Goal: Task Accomplishment & Management: Use online tool/utility

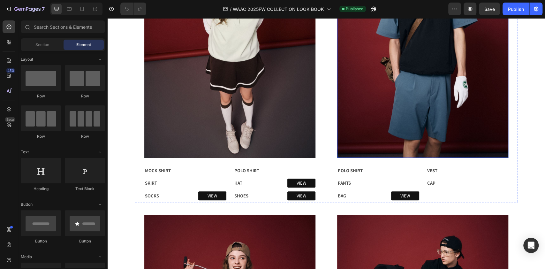
scroll to position [426, 0]
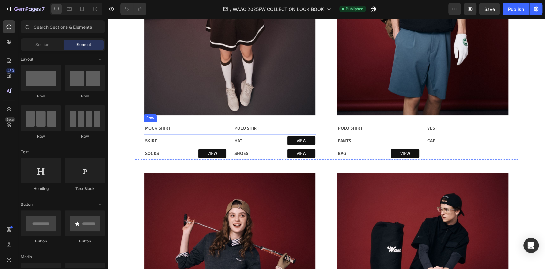
click at [198, 125] on div "VIEW Button" at bounding box center [207, 127] width 37 height 11
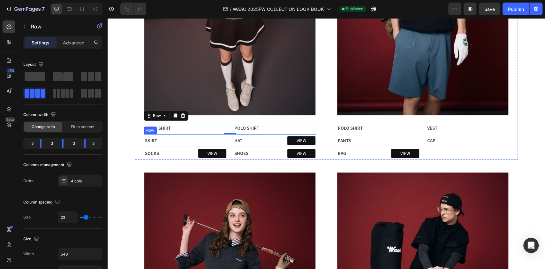
click at [210, 142] on div "VIEW Button" at bounding box center [207, 140] width 37 height 11
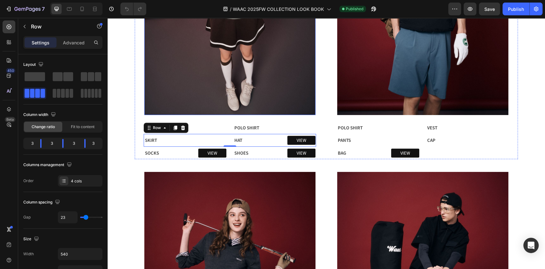
scroll to position [170, 0]
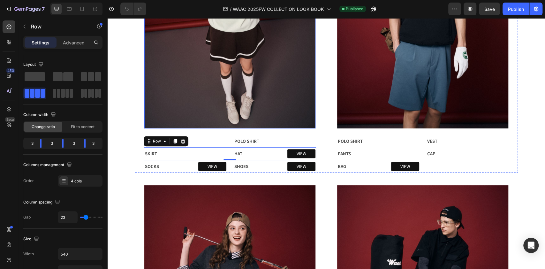
click at [251, 85] on img at bounding box center [229, 14] width 171 height 228
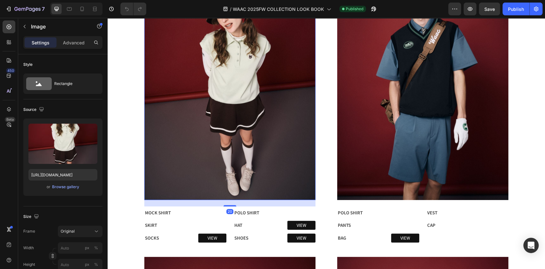
scroll to position [128, 0]
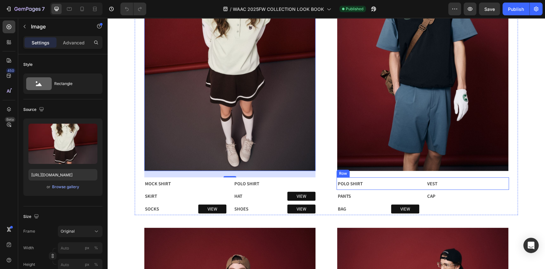
click at [378, 184] on div "POLO SHIRT Text Block VIEW Button VEST Text Block VIEW Button Row" at bounding box center [423, 183] width 172 height 13
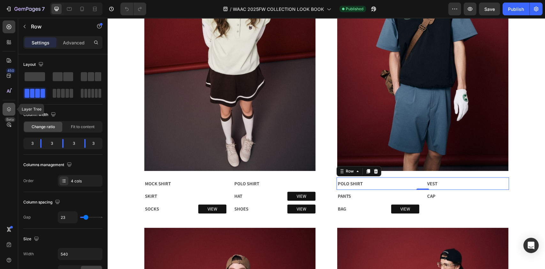
click at [11, 111] on icon at bounding box center [9, 109] width 6 height 6
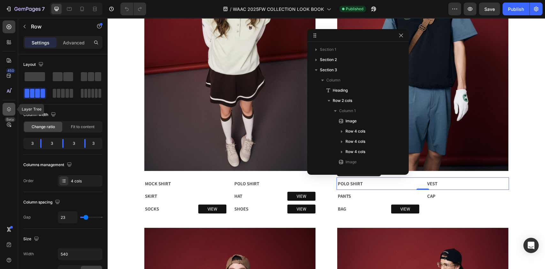
scroll to position [166, 0]
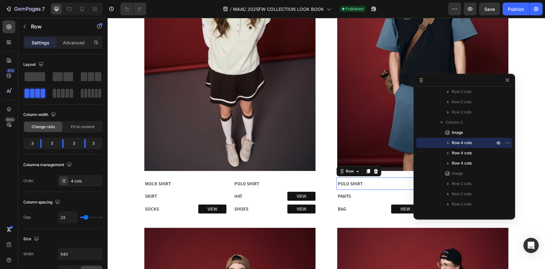
drag, startPoint x: 353, startPoint y: 34, endPoint x: 460, endPoint y: 79, distance: 115.5
click at [447, 142] on icon "button" at bounding box center [448, 143] width 6 height 6
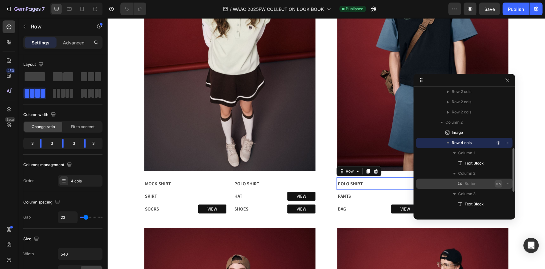
click at [499, 183] on icon "button" at bounding box center [498, 183] width 5 height 5
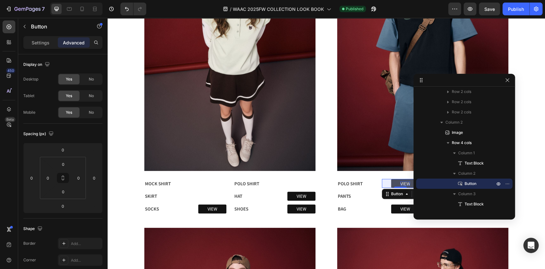
click at [405, 183] on p "VIEW" at bounding box center [406, 183] width 10 height 5
click at [407, 184] on link "VIEW" at bounding box center [405, 183] width 28 height 9
click at [35, 41] on p "Settings" at bounding box center [41, 42] width 18 height 7
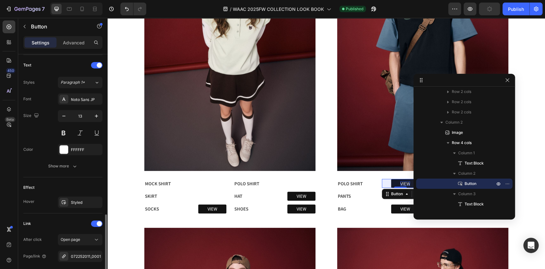
scroll to position [274, 0]
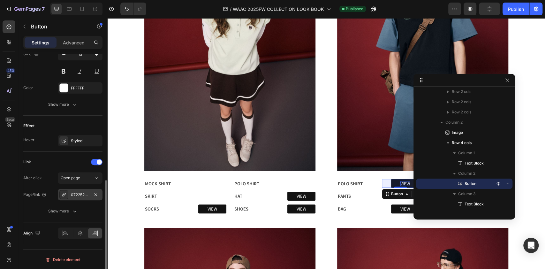
click at [85, 196] on div "072252011_0001" at bounding box center [80, 195] width 19 height 6
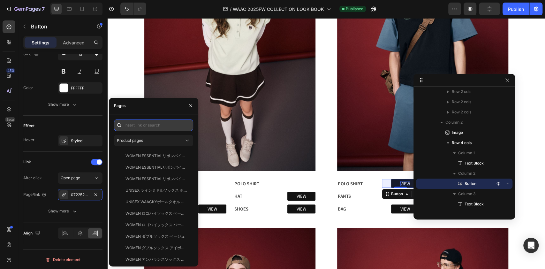
click at [148, 124] on input "text" at bounding box center [153, 124] width 79 height 11
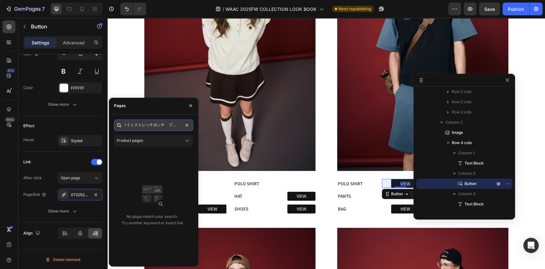
click at [166, 127] on input "ライトストレッチポンチ　ブルー" at bounding box center [153, 124] width 79 height 11
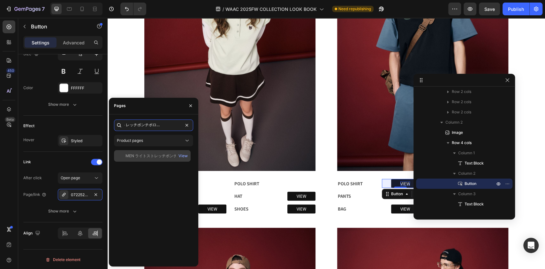
type input "ライトストレッチポンチポロシャツ ブルー"
click at [161, 157] on div "MEN ライトストレッチポンチポロシャツ ブルー" at bounding box center [156, 156] width 61 height 6
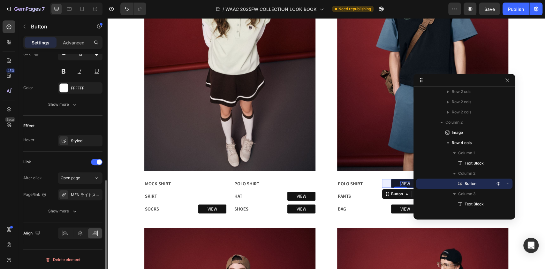
click at [60, 157] on div "Link" at bounding box center [62, 162] width 79 height 10
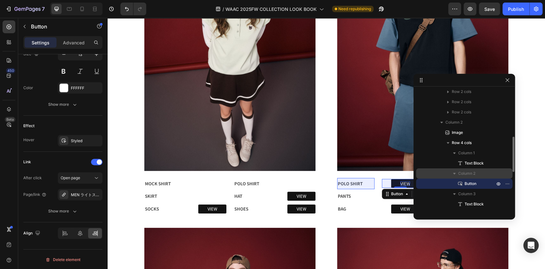
scroll to position [209, 0]
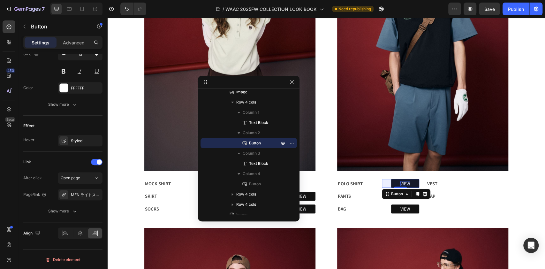
drag, startPoint x: 466, startPoint y: 81, endPoint x: 242, endPoint y: 83, distance: 223.6
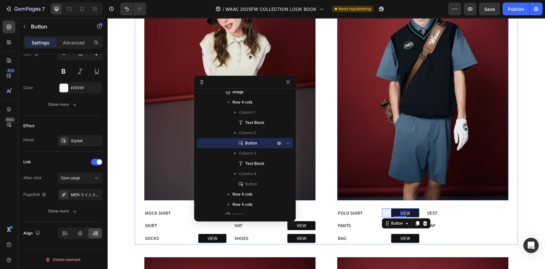
scroll to position [85, 0]
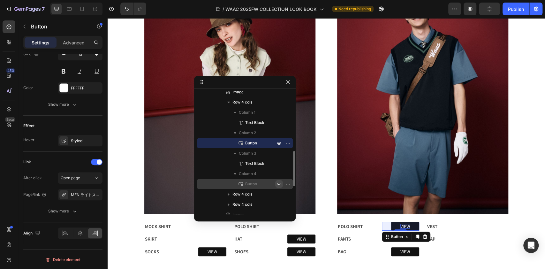
click at [280, 183] on icon "button" at bounding box center [279, 183] width 5 height 5
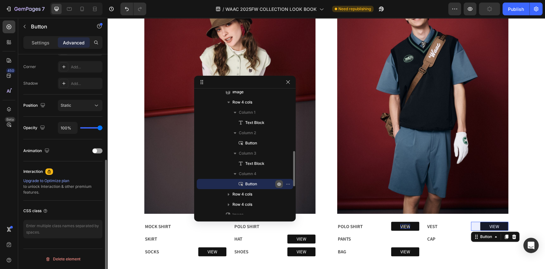
scroll to position [193, 0]
click at [279, 183] on icon "button" at bounding box center [280, 184] width 2 height 2
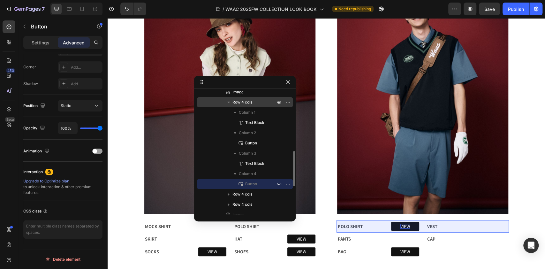
click at [228, 101] on icon "button" at bounding box center [229, 102] width 6 height 6
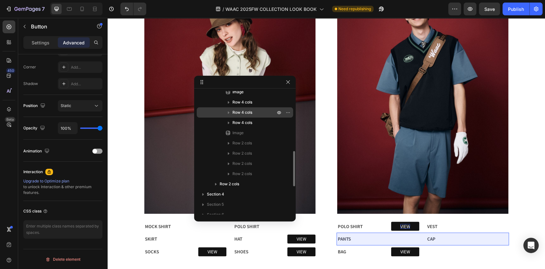
click at [230, 111] on icon "button" at bounding box center [229, 112] width 6 height 6
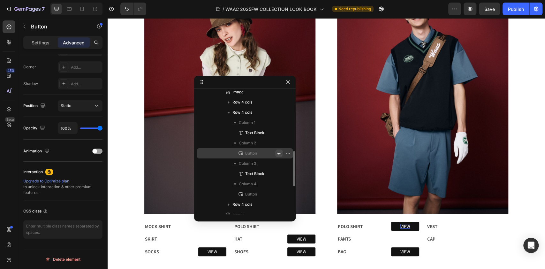
click at [278, 153] on icon "button" at bounding box center [279, 153] width 5 height 5
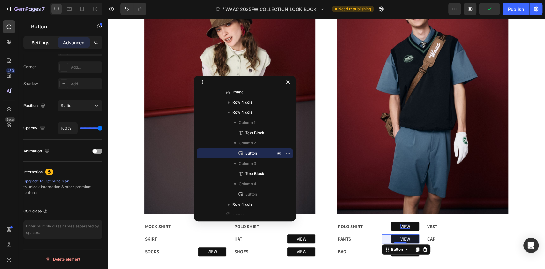
click at [40, 42] on p "Settings" at bounding box center [41, 42] width 18 height 7
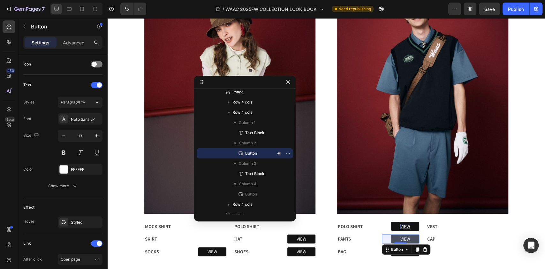
click at [411, 239] on link "VIEW" at bounding box center [405, 238] width 28 height 9
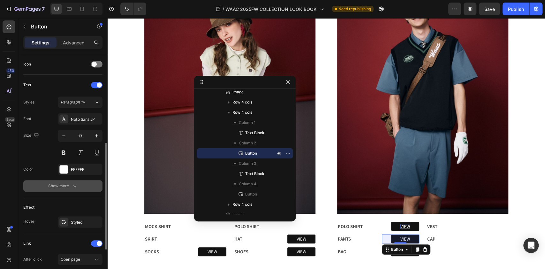
scroll to position [274, 0]
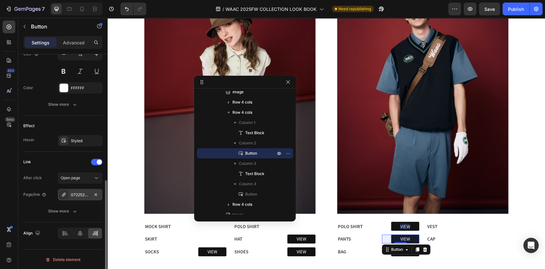
click at [85, 193] on div "072252832_0032" at bounding box center [80, 195] width 19 height 6
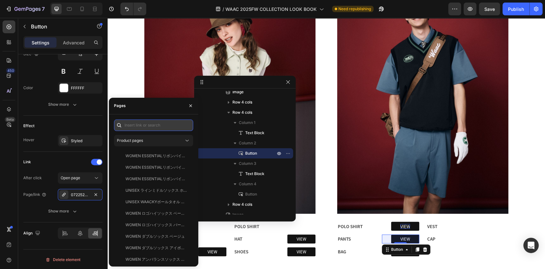
click at [140, 127] on input "text" at bounding box center [153, 124] width 79 height 11
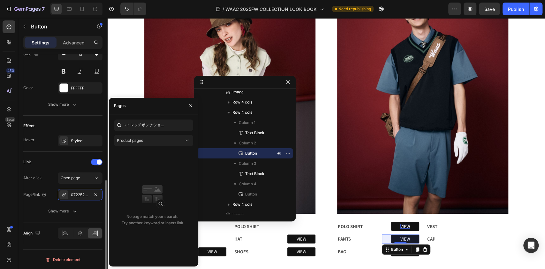
scroll to position [0, 0]
click at [175, 127] on input "ライトストレッチポンチショートパンツ" at bounding box center [153, 124] width 79 height 11
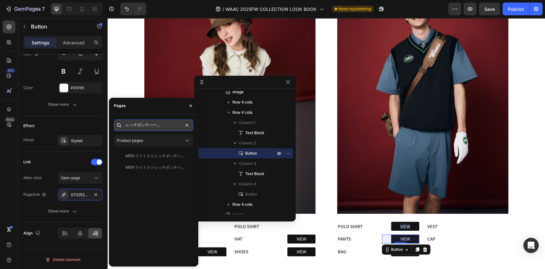
scroll to position [0, 22]
type input "ライトストレッチポンチハーフパンツ ブルー"
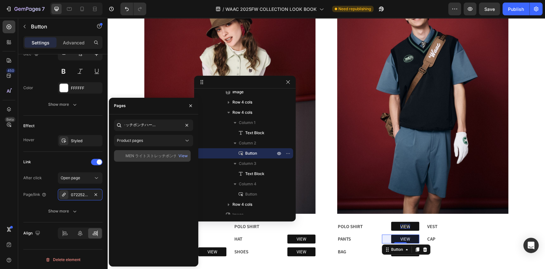
click at [165, 154] on div "MEN ライトストレッチポンチハーフパンツ ブルー" at bounding box center [156, 156] width 61 height 6
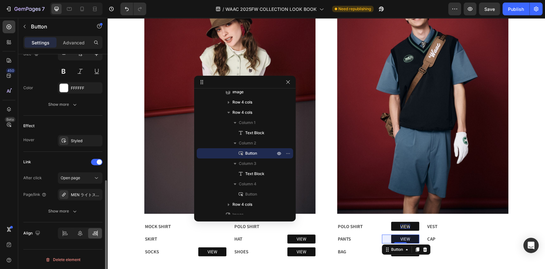
click at [57, 126] on div "Effect" at bounding box center [62, 126] width 79 height 10
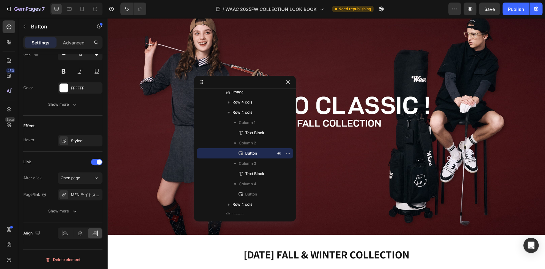
scroll to position [85, 0]
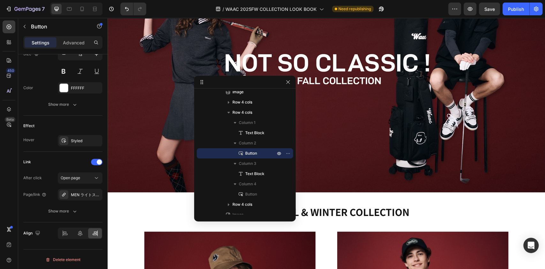
click at [0, 0] on div at bounding box center [0, 0] width 0 height 0
click at [289, 80] on icon "button" at bounding box center [288, 82] width 5 height 5
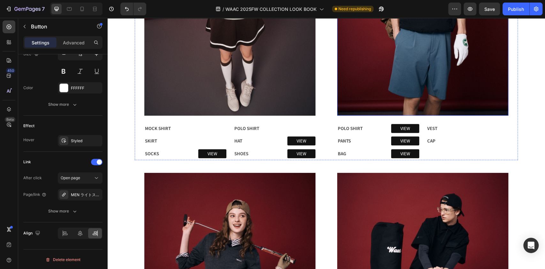
scroll to position [426, 0]
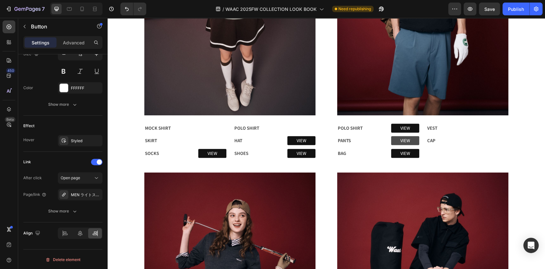
click at [409, 140] on link "VIEW" at bounding box center [405, 140] width 28 height 9
click at [407, 128] on link "VIEW" at bounding box center [405, 128] width 28 height 9
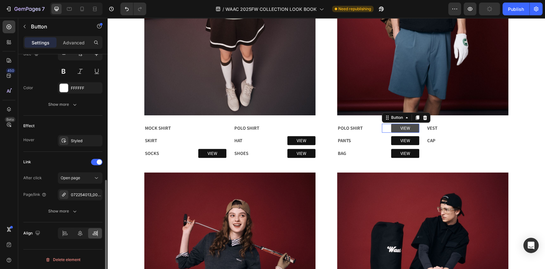
scroll to position [274, 0]
click at [80, 195] on div "072254013_0081" at bounding box center [80, 195] width 19 height 6
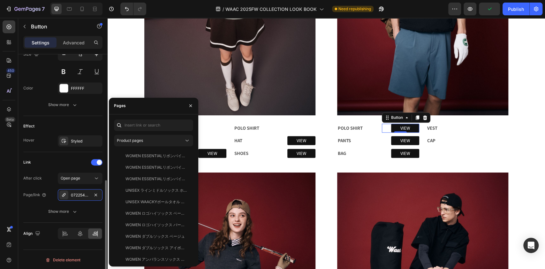
click at [62, 154] on div "Link After click Open page Page/link 072254013_0081 Show more" at bounding box center [62, 187] width 79 height 71
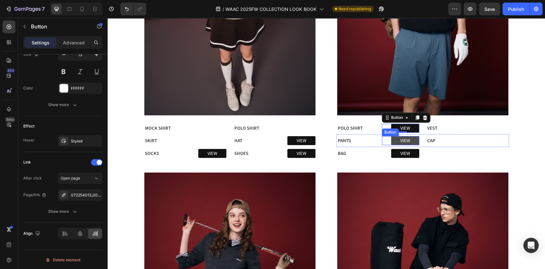
click at [410, 139] on link "VIEW" at bounding box center [405, 140] width 28 height 9
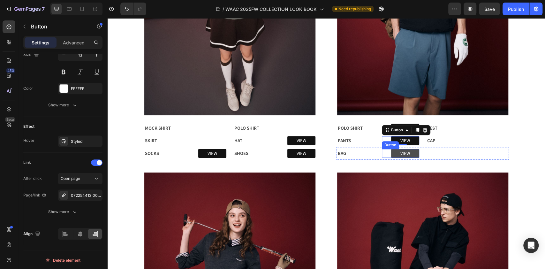
click at [405, 157] on link "VIEW" at bounding box center [405, 153] width 28 height 9
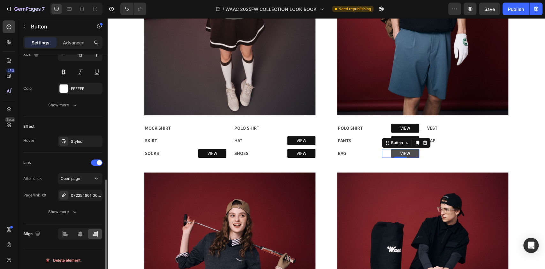
scroll to position [273, 0]
click at [78, 195] on div "072254801_0032" at bounding box center [80, 196] width 19 height 6
click at [39, 109] on button "Show more" at bounding box center [62, 105] width 79 height 11
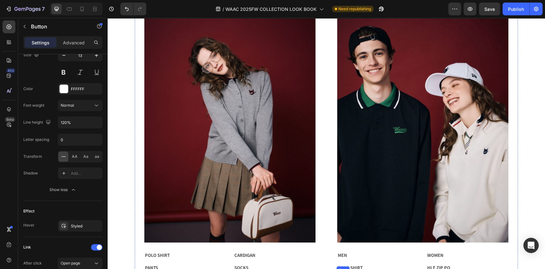
scroll to position [852, 0]
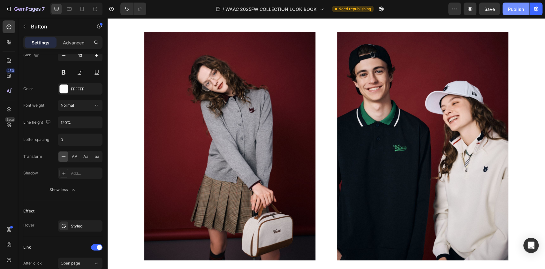
click at [515, 11] on div "Publish" at bounding box center [516, 9] width 16 height 7
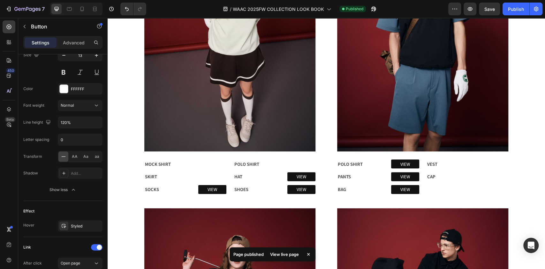
scroll to position [128, 0]
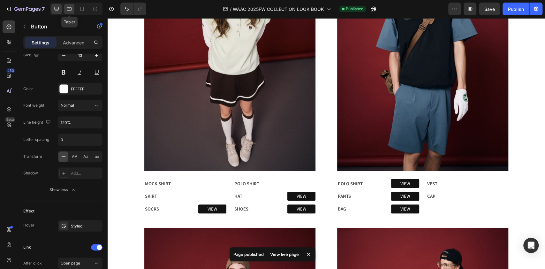
click at [71, 9] on icon at bounding box center [69, 9] width 6 height 6
type input "77"
type input "25"
type input "180%"
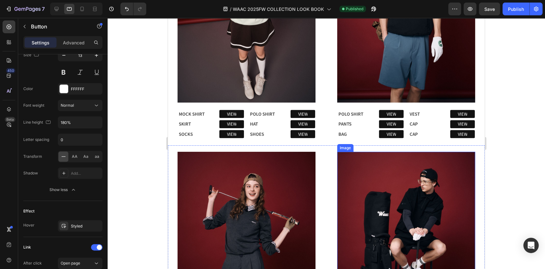
scroll to position [151, 0]
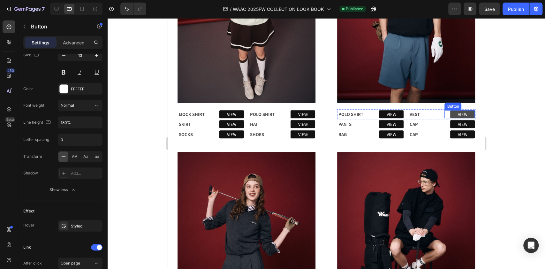
click at [466, 111] on link "VIEW" at bounding box center [462, 114] width 25 height 8
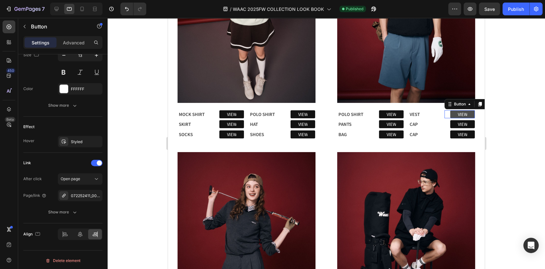
scroll to position [273, 0]
click at [9, 109] on icon at bounding box center [9, 109] width 6 height 6
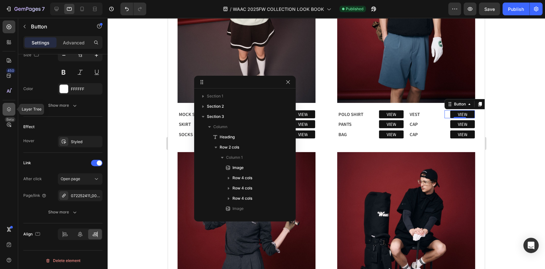
scroll to position [248, 0]
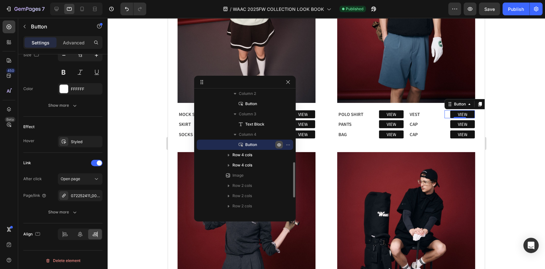
click at [279, 143] on icon "button" at bounding box center [279, 144] width 5 height 5
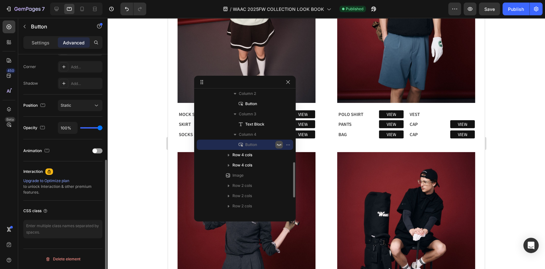
scroll to position [193, 0]
click at [288, 81] on icon "button" at bounding box center [288, 82] width 5 height 5
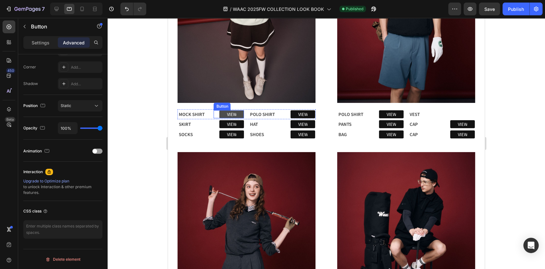
click at [240, 110] on link "VIEW" at bounding box center [231, 114] width 25 height 8
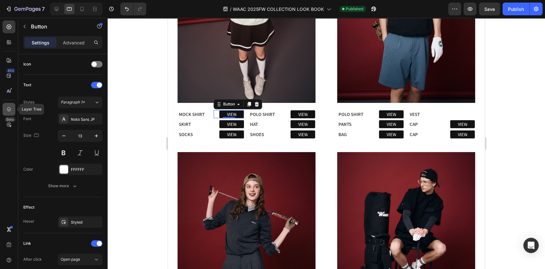
click at [10, 105] on div at bounding box center [9, 109] width 13 height 13
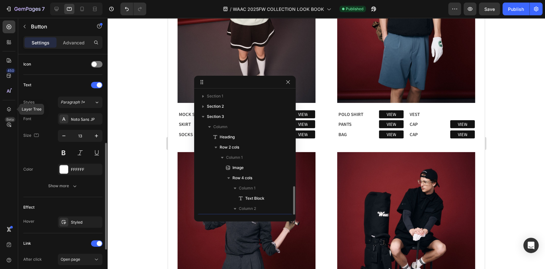
scroll to position [74, 0]
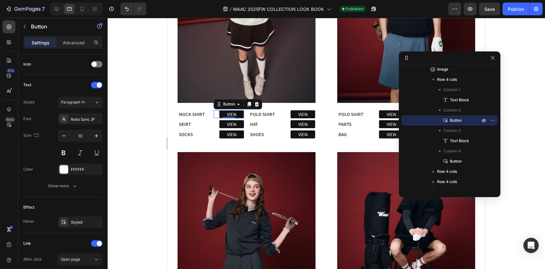
drag, startPoint x: 233, startPoint y: 83, endPoint x: 444, endPoint y: 56, distance: 212.5
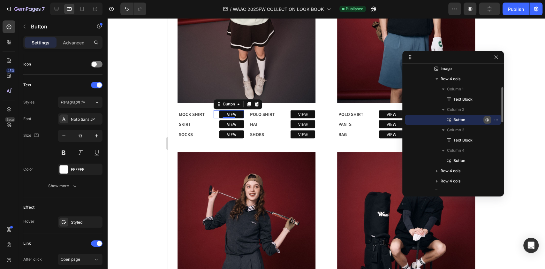
click at [487, 120] on icon "button" at bounding box center [488, 120] width 2 height 2
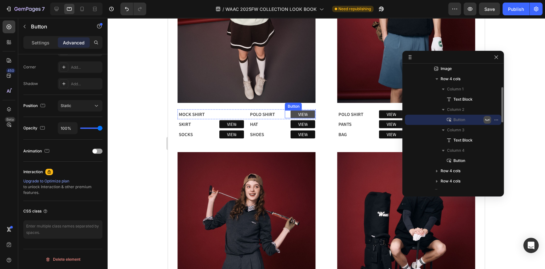
click at [308, 110] on link "VIEW" at bounding box center [303, 114] width 25 height 8
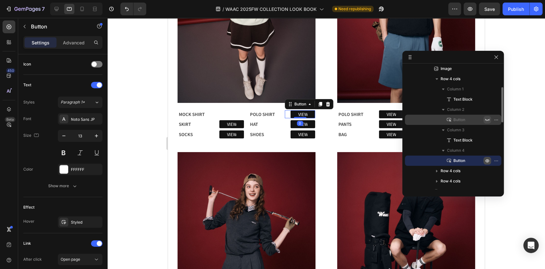
click at [488, 158] on icon "button" at bounding box center [487, 160] width 5 height 5
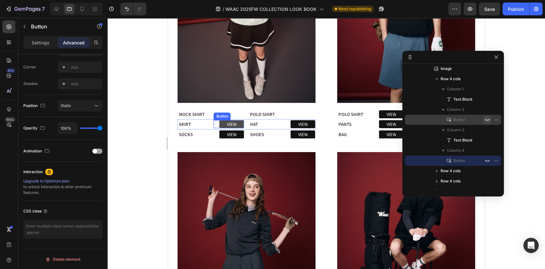
click at [236, 120] on link "VIEW" at bounding box center [231, 124] width 25 height 8
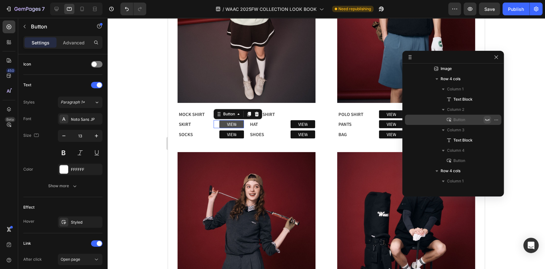
scroll to position [166, 0]
click at [487, 117] on icon "button" at bounding box center [487, 119] width 5 height 5
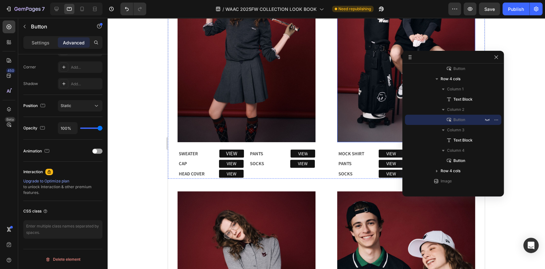
scroll to position [364, 0]
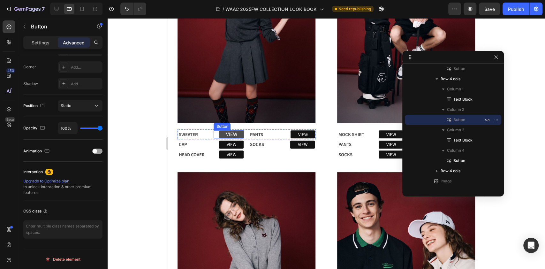
click at [237, 130] on link "VIEW" at bounding box center [231, 134] width 25 height 8
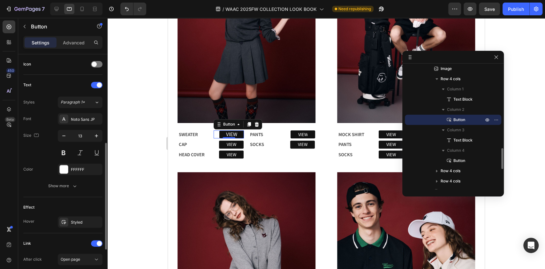
scroll to position [274, 0]
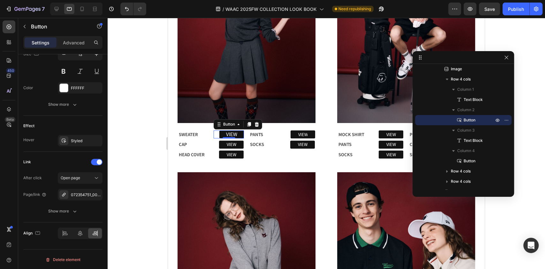
drag, startPoint x: 432, startPoint y: 59, endPoint x: 435, endPoint y: 60, distance: 3.6
click at [309, 141] on link "VIEW" at bounding box center [302, 145] width 25 height 8
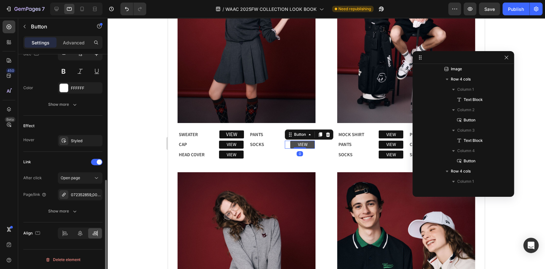
scroll to position [616, 0]
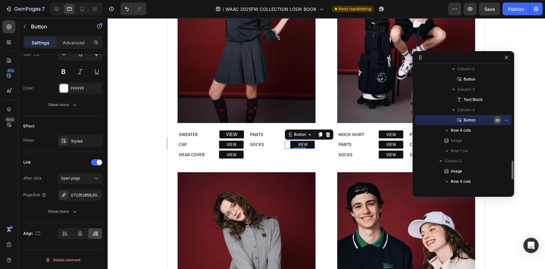
click at [496, 119] on icon "button" at bounding box center [497, 120] width 5 height 5
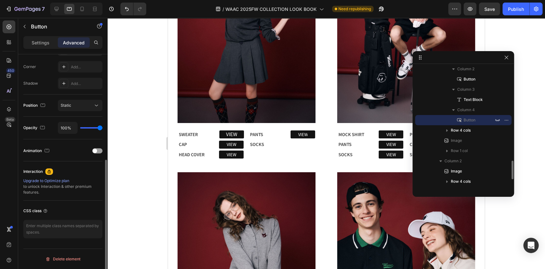
scroll to position [193, 0]
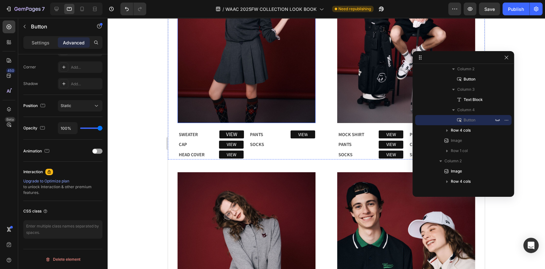
drag, startPoint x: 277, startPoint y: 83, endPoint x: 304, endPoint y: 80, distance: 27.9
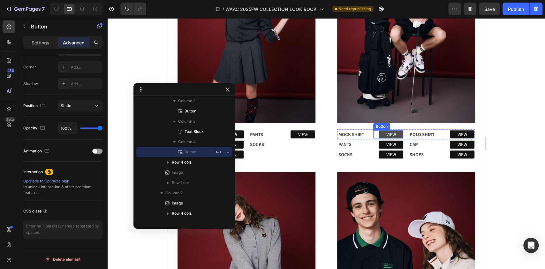
click at [397, 130] on link "VIEW" at bounding box center [391, 134] width 25 height 8
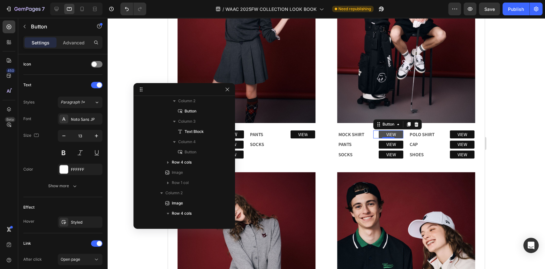
scroll to position [718, 0]
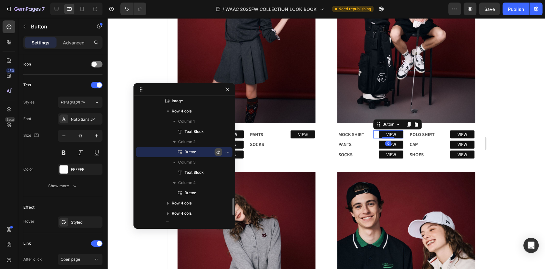
click at [217, 151] on icon "button" at bounding box center [218, 151] width 5 height 5
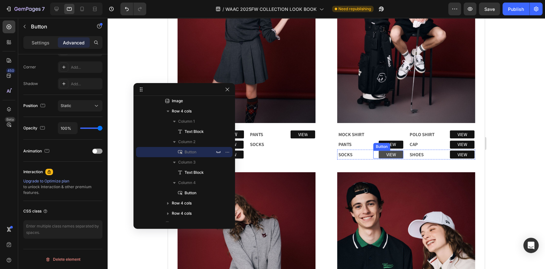
click at [393, 150] on link "VIEW" at bounding box center [391, 154] width 25 height 8
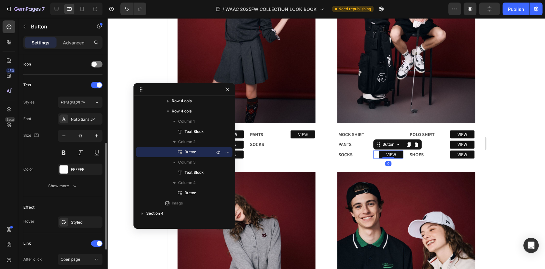
scroll to position [274, 0]
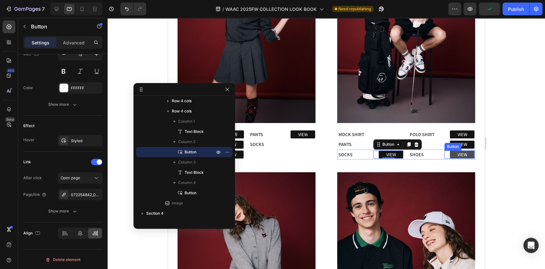
click at [458, 151] on p "VIEW" at bounding box center [463, 154] width 10 height 7
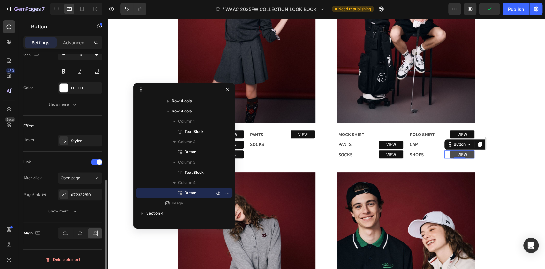
scroll to position [274, 0]
click at [394, 141] on link "VIEW" at bounding box center [391, 145] width 25 height 8
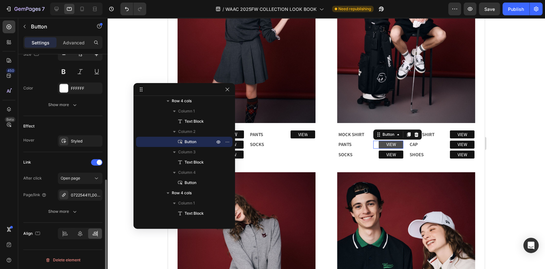
scroll to position [274, 0]
click at [465, 141] on link "VIEW" at bounding box center [462, 145] width 25 height 8
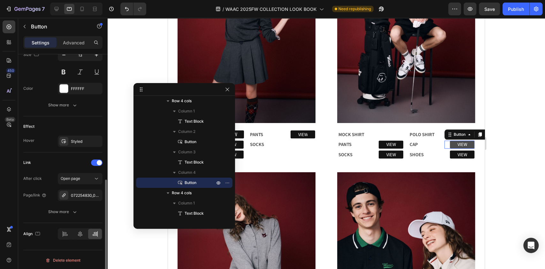
scroll to position [273, 0]
drag, startPoint x: 443, startPoint y: 123, endPoint x: 444, endPoint y: 133, distance: 9.9
click at [441, 179] on img at bounding box center [406, 264] width 138 height 184
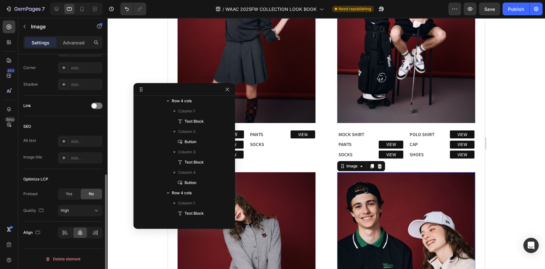
scroll to position [0, 0]
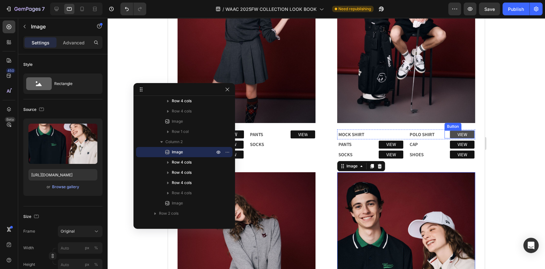
click at [465, 130] on link "VIEW" at bounding box center [462, 134] width 25 height 8
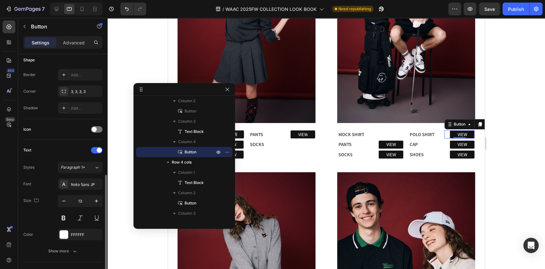
scroll to position [256, 0]
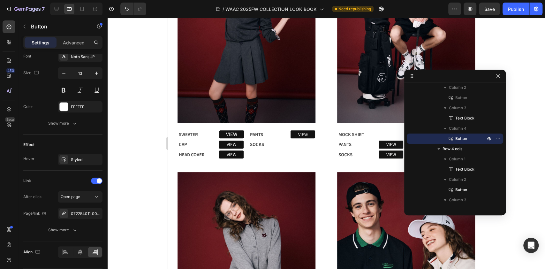
drag, startPoint x: 161, startPoint y: 90, endPoint x: 432, endPoint y: 77, distance: 271.5
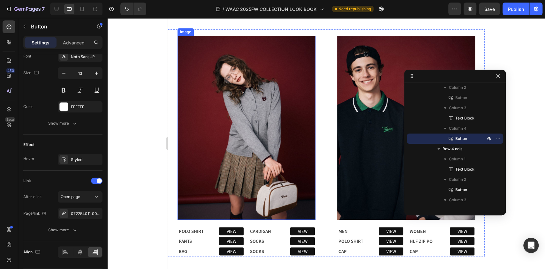
scroll to position [535, 0]
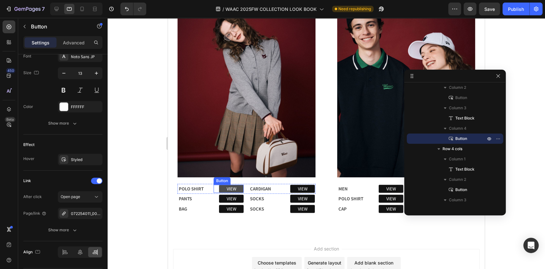
click at [238, 185] on link "VIEW" at bounding box center [231, 189] width 25 height 8
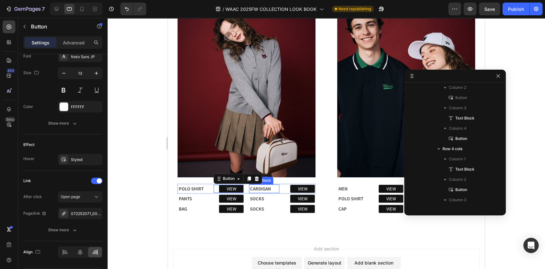
scroll to position [1464, 0]
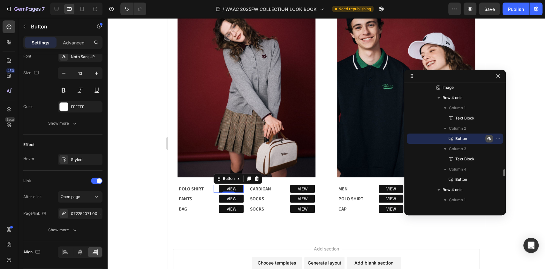
click at [499, 139] on icon "button" at bounding box center [499, 138] width 1 height 1
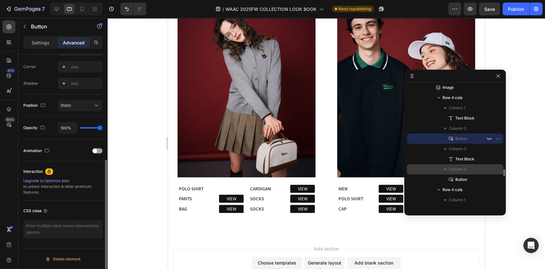
scroll to position [193, 0]
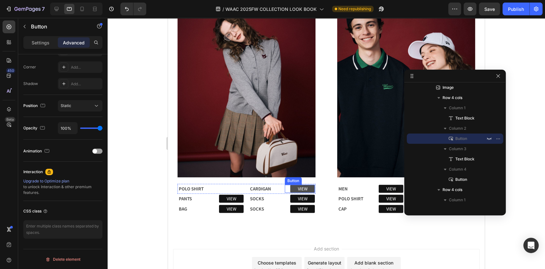
click at [306, 185] on link "VIEW" at bounding box center [302, 189] width 25 height 8
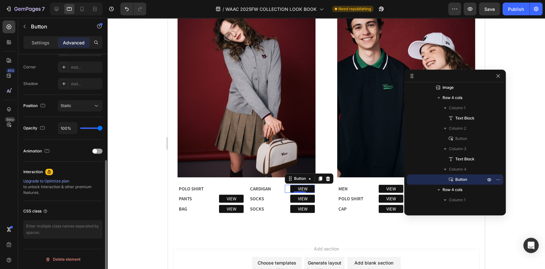
scroll to position [108, 0]
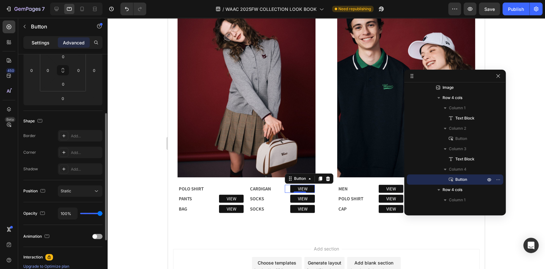
click at [39, 43] on p "Settings" at bounding box center [41, 42] width 18 height 7
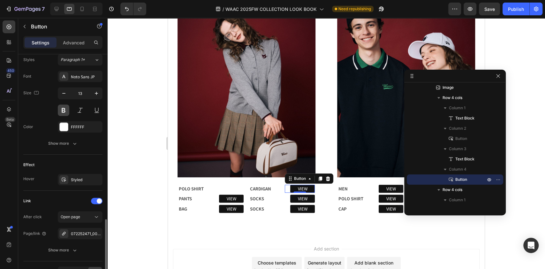
scroll to position [274, 0]
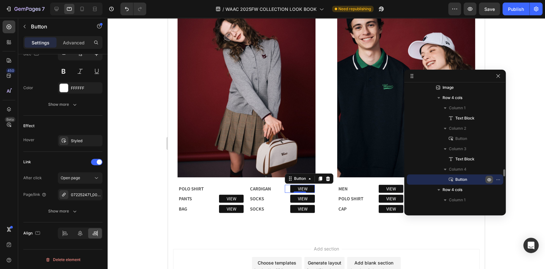
click at [490, 177] on icon "button" at bounding box center [489, 179] width 5 height 5
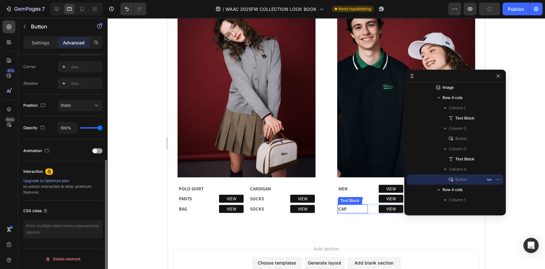
scroll to position [193, 0]
click at [237, 195] on link "VIEW" at bounding box center [231, 199] width 25 height 8
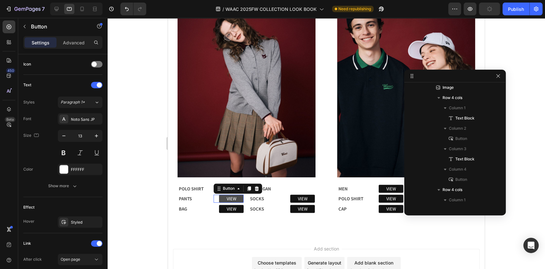
scroll to position [1556, 0]
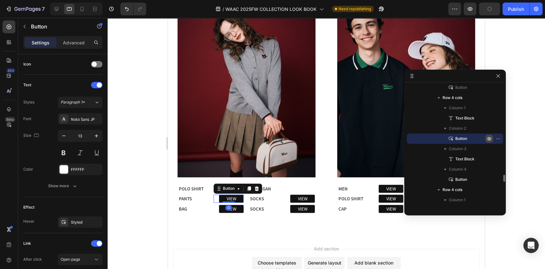
click at [489, 139] on icon "button" at bounding box center [490, 139] width 2 height 2
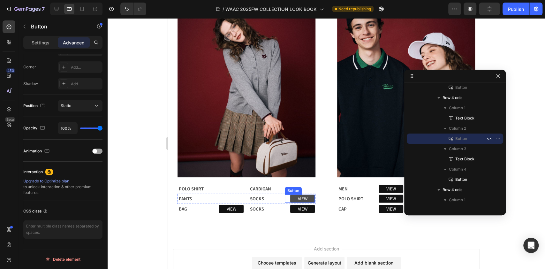
click at [306, 195] on link "VIEW" at bounding box center [302, 199] width 25 height 8
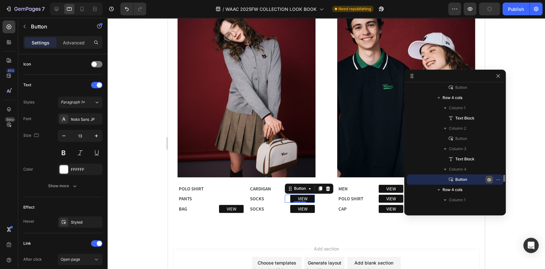
click at [499, 179] on icon "button" at bounding box center [499, 179] width 1 height 1
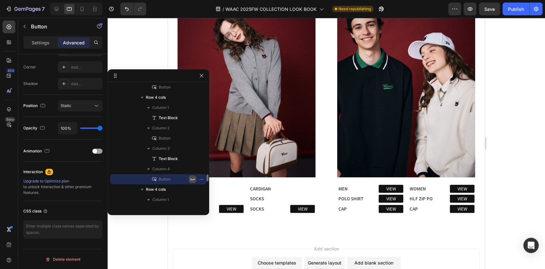
drag, startPoint x: 460, startPoint y: 75, endPoint x: 153, endPoint y: 75, distance: 307.0
click at [392, 185] on link "VIEW" at bounding box center [391, 189] width 25 height 8
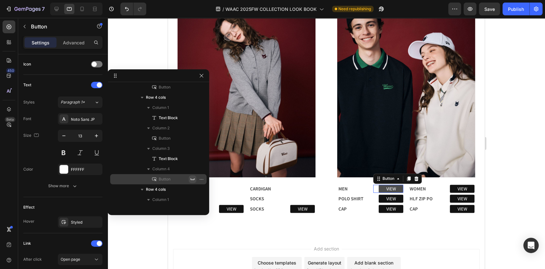
scroll to position [1791, 0]
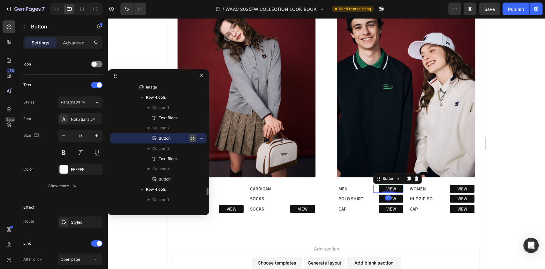
click at [194, 138] on icon "button" at bounding box center [192, 138] width 5 height 5
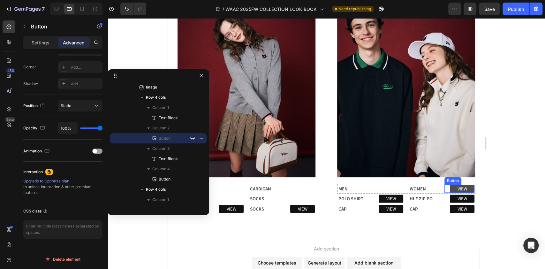
click at [465, 185] on link "VIEW" at bounding box center [462, 189] width 25 height 8
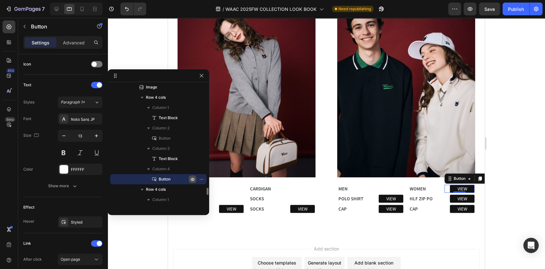
click at [193, 180] on icon "button" at bounding box center [192, 179] width 5 height 5
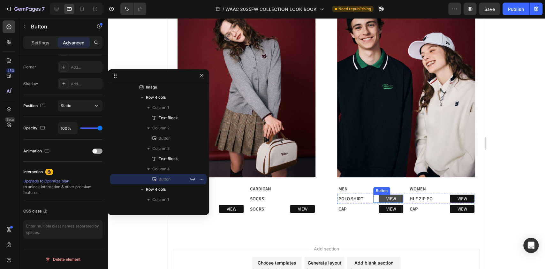
click at [391, 195] on link "VIEW" at bounding box center [391, 199] width 25 height 8
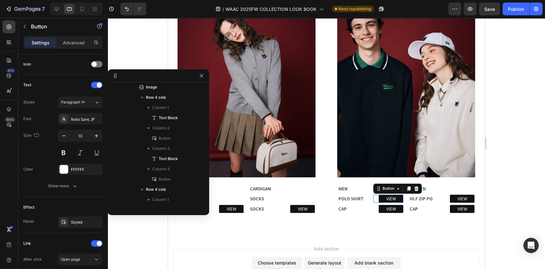
scroll to position [1883, 0]
click at [203, 139] on icon "button" at bounding box center [203, 138] width 1 height 1
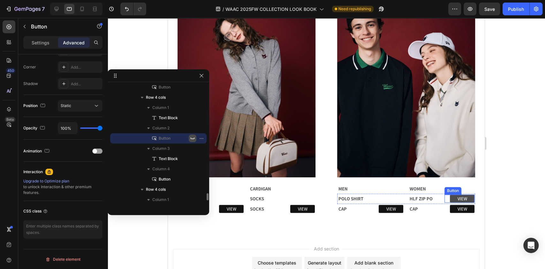
click at [463, 195] on link "VIEW" at bounding box center [462, 199] width 25 height 8
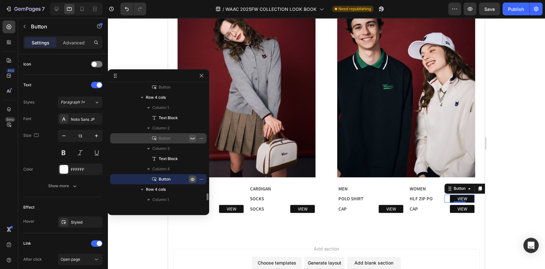
click at [194, 179] on icon "button" at bounding box center [192, 179] width 5 height 5
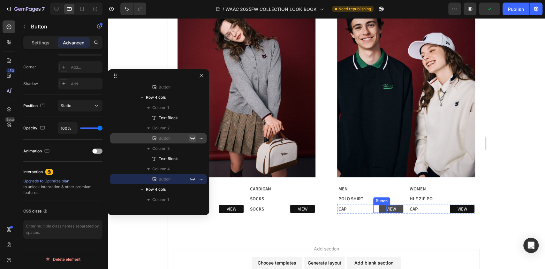
click at [391, 205] on p "VIEW" at bounding box center [392, 208] width 10 height 7
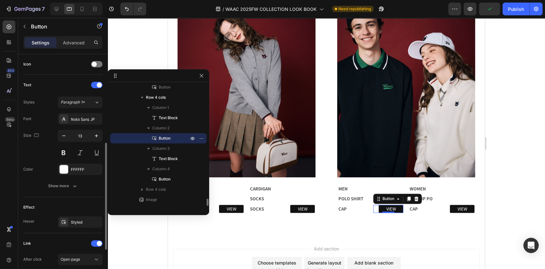
scroll to position [274, 0]
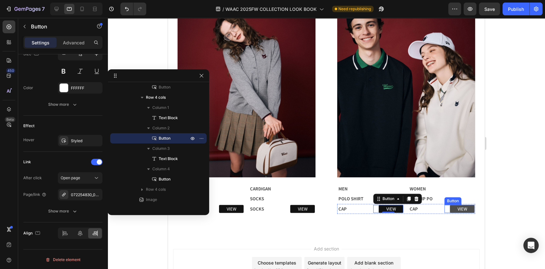
click at [464, 205] on link "VIEW" at bounding box center [462, 209] width 25 height 8
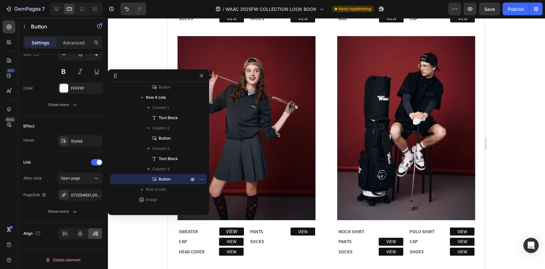
scroll to position [279, 0]
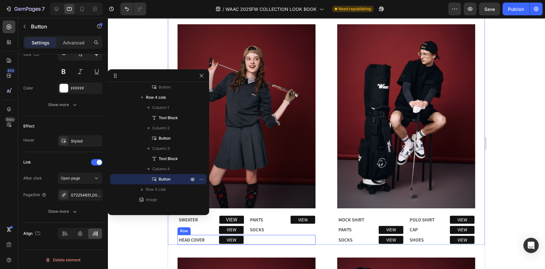
click at [210, 235] on div "HEAD COVER Text Block VIEW Button SOCKS Text Block VIEW Button Row" at bounding box center [247, 240] width 138 height 10
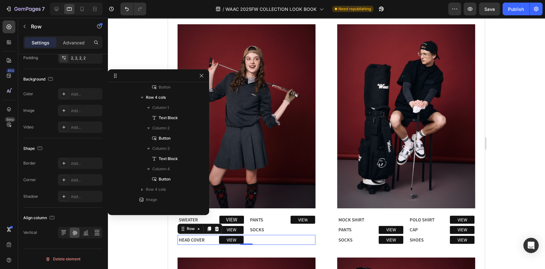
scroll to position [0, 0]
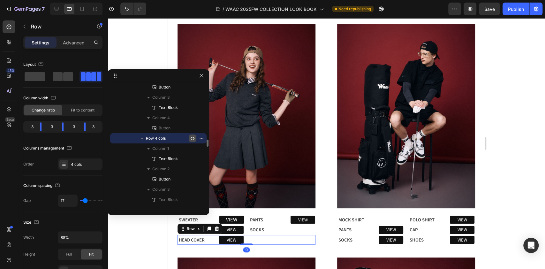
click at [190, 137] on icon "button" at bounding box center [192, 138] width 5 height 5
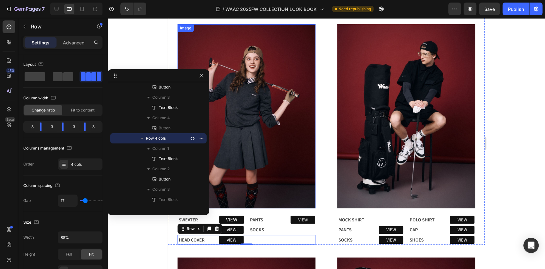
click at [278, 180] on img at bounding box center [247, 116] width 138 height 184
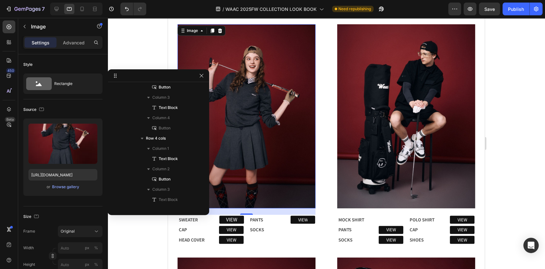
scroll to position [759, 0]
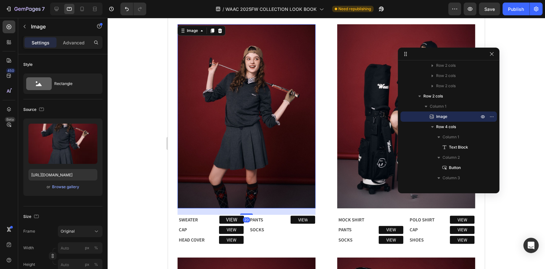
drag, startPoint x: 139, startPoint y: 73, endPoint x: 430, endPoint y: 51, distance: 292.2
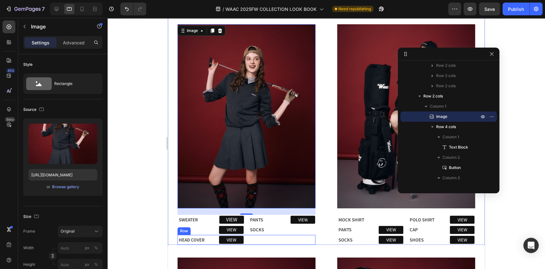
click at [264, 235] on div "SOCKS Text Block" at bounding box center [264, 239] width 30 height 9
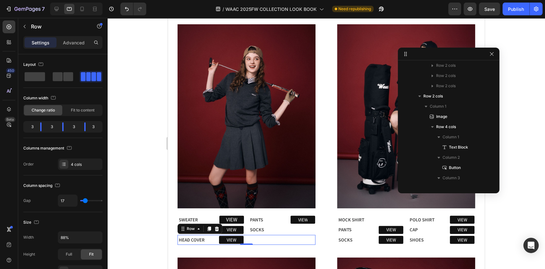
scroll to position [953, 0]
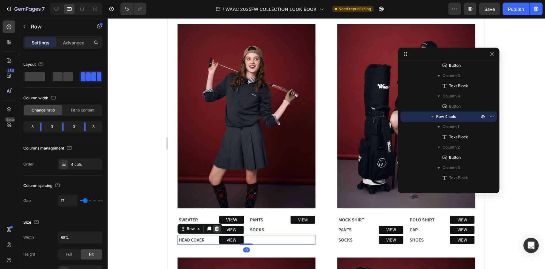
click at [217, 226] on icon at bounding box center [217, 228] width 4 height 4
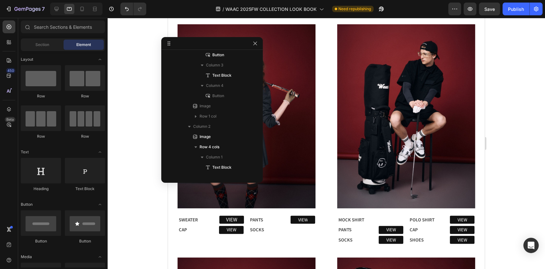
drag, startPoint x: 449, startPoint y: 52, endPoint x: 212, endPoint y: 42, distance: 237.3
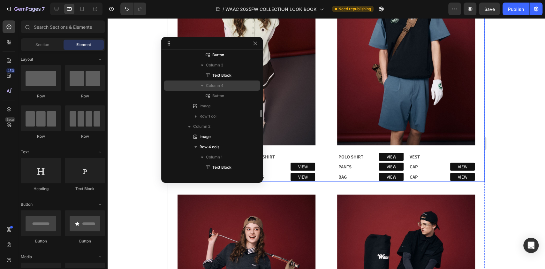
scroll to position [0, 0]
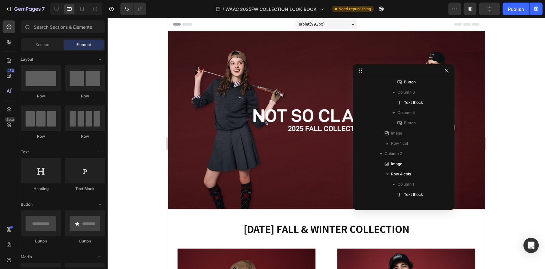
drag, startPoint x: 194, startPoint y: 44, endPoint x: 438, endPoint y: 70, distance: 245.5
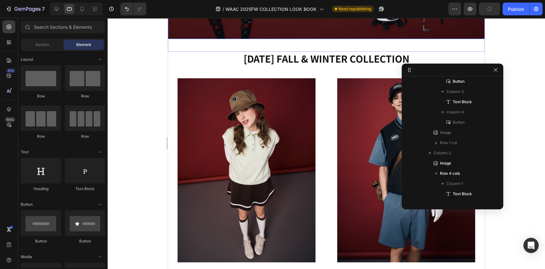
scroll to position [298, 0]
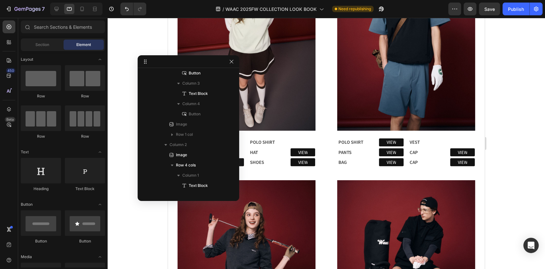
drag, startPoint x: 446, startPoint y: 71, endPoint x: 186, endPoint y: 62, distance: 260.2
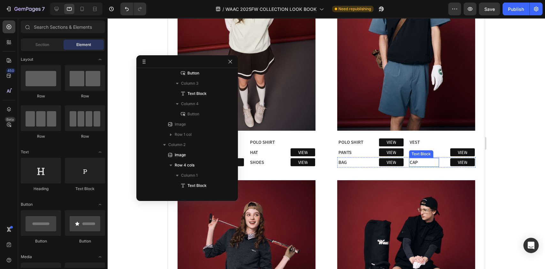
click at [430, 158] on p "CAP" at bounding box center [424, 161] width 29 height 7
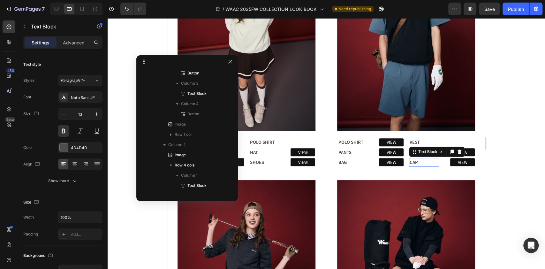
scroll to position [657, 0]
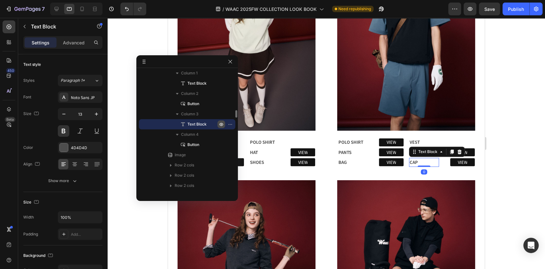
click at [223, 123] on icon "button" at bounding box center [221, 124] width 5 height 5
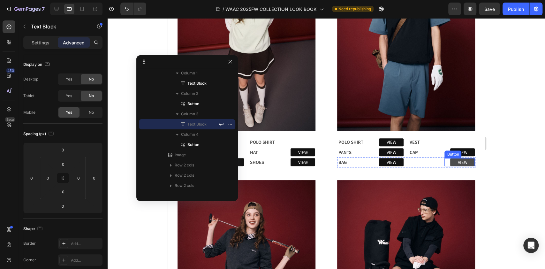
click at [465, 159] on link "VIEW" at bounding box center [462, 162] width 25 height 8
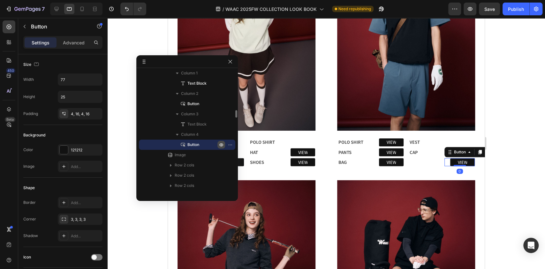
click at [220, 143] on icon "button" at bounding box center [221, 144] width 5 height 5
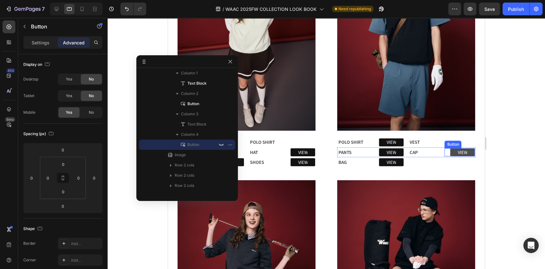
click at [465, 148] on link "VIEW" at bounding box center [462, 152] width 25 height 8
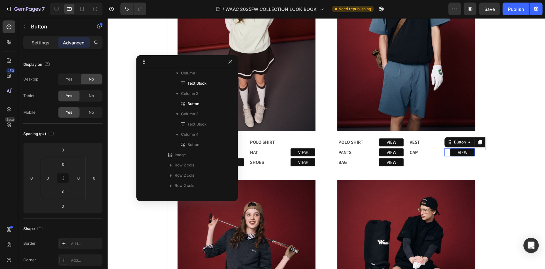
scroll to position [585, 0]
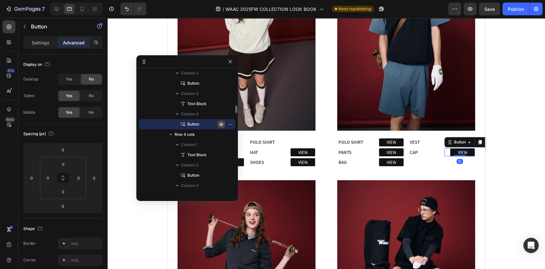
click at [223, 122] on icon "button" at bounding box center [221, 124] width 5 height 5
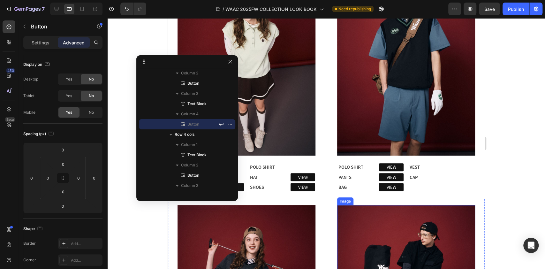
scroll to position [260, 0]
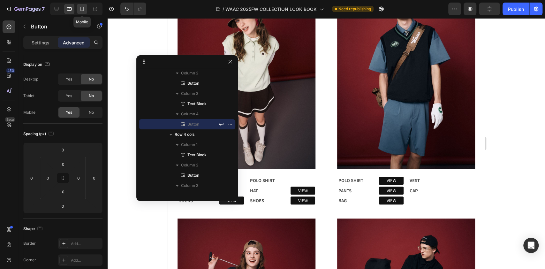
click at [82, 7] on icon at bounding box center [82, 9] width 6 height 6
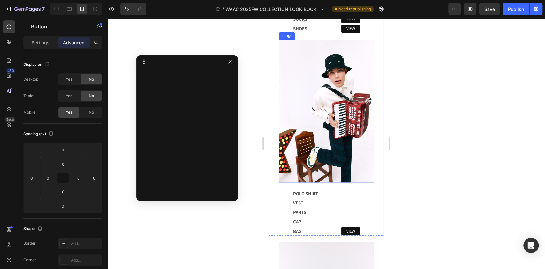
scroll to position [383, 0]
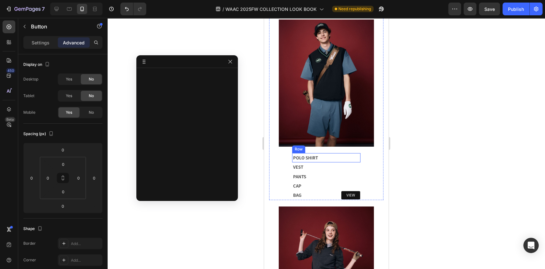
click at [347, 153] on div "VIEW Button" at bounding box center [343, 157] width 34 height 9
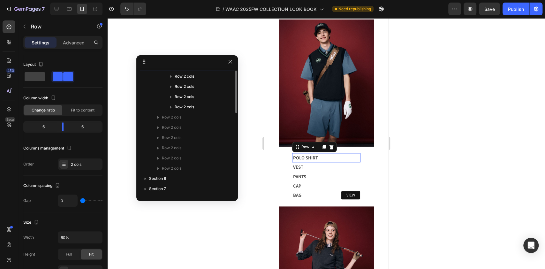
scroll to position [135, 0]
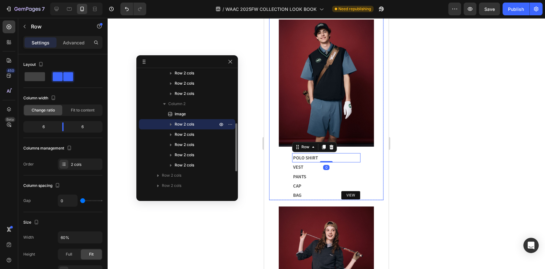
click at [171, 125] on icon "button" at bounding box center [171, 124] width 2 height 3
click at [220, 165] on icon "button" at bounding box center [221, 165] width 4 height 2
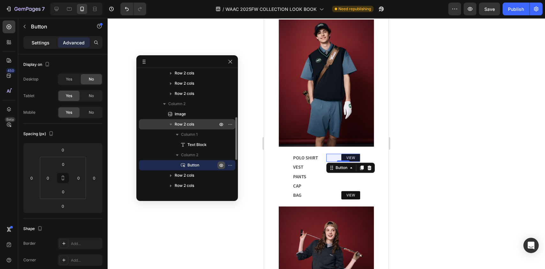
click at [44, 43] on p "Settings" at bounding box center [41, 42] width 18 height 7
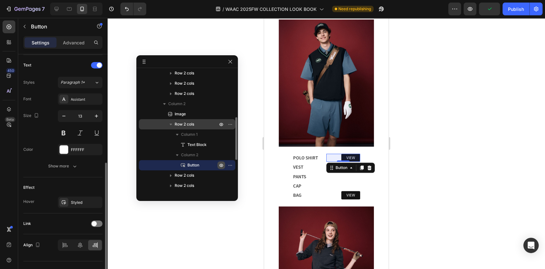
scroll to position [225, 0]
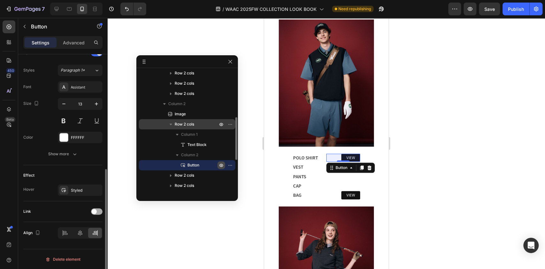
click at [95, 211] on span at bounding box center [94, 211] width 5 height 5
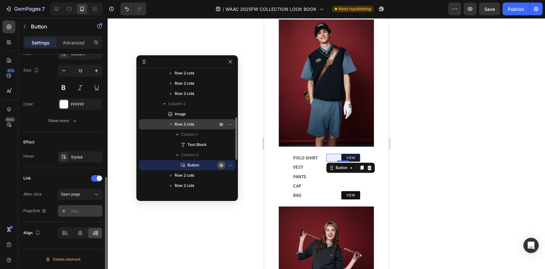
click at [87, 211] on div "Add..." at bounding box center [86, 211] width 30 height 6
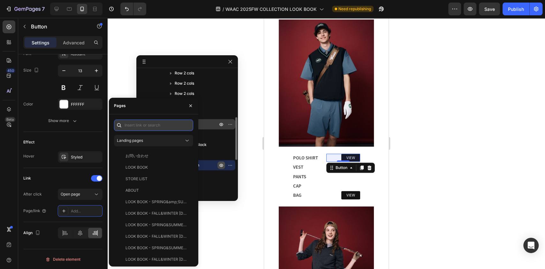
click at [130, 126] on input "text" at bounding box center [153, 124] width 79 height 11
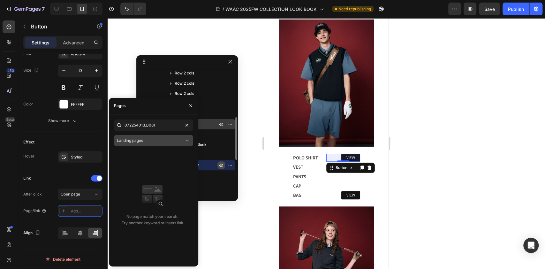
click at [176, 141] on div "Landing pages" at bounding box center [150, 141] width 67 height 6
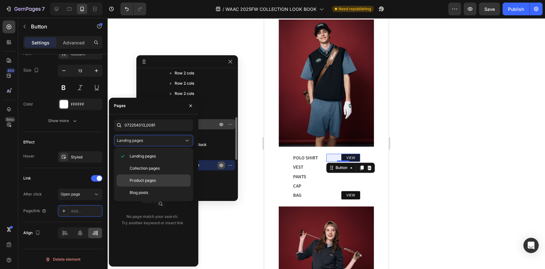
click at [152, 181] on span "Product pages" at bounding box center [143, 181] width 26 height 6
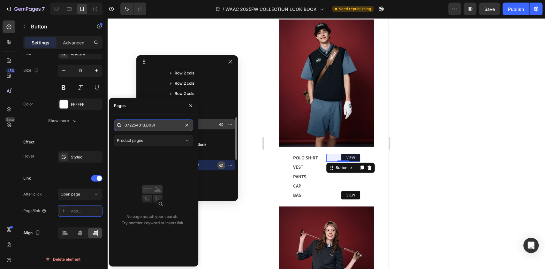
click at [163, 126] on input "072254013_0081" at bounding box center [153, 124] width 79 height 11
click at [159, 127] on input "072254013_0081" at bounding box center [153, 124] width 79 height 11
click at [174, 129] on input "072254013_0081" at bounding box center [153, 124] width 79 height 11
drag, startPoint x: 171, startPoint y: 123, endPoint x: 116, endPoint y: 121, distance: 54.7
click at [116, 121] on div "072254013_0081" at bounding box center [153, 124] width 79 height 11
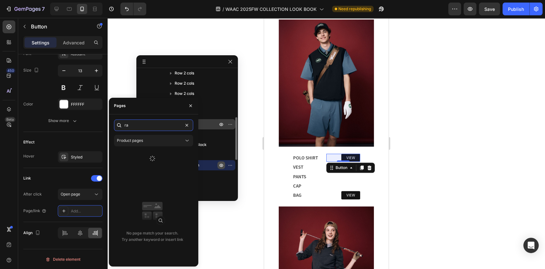
type input "r"
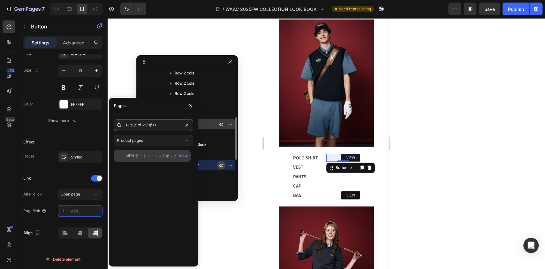
type input "ライトストレッチポンチポロシャツ ブルー"
click at [143, 158] on div "MEN ライトストレッチポンチポロシャツ ブルー" at bounding box center [156, 156] width 61 height 6
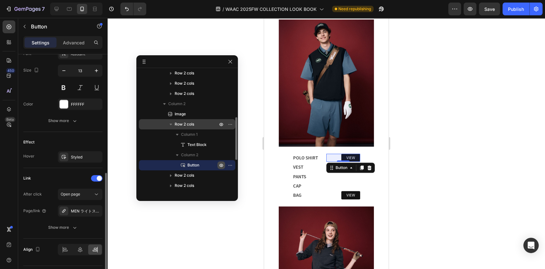
click at [54, 138] on div "Effect" at bounding box center [62, 142] width 79 height 10
click at [314, 173] on p "PANTS" at bounding box center [309, 176] width 33 height 7
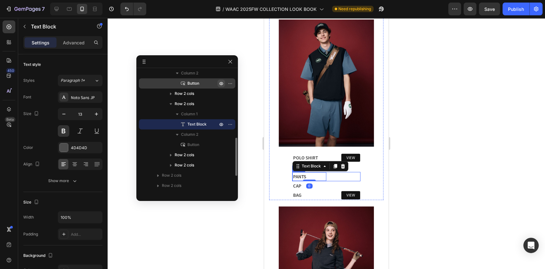
click at [347, 172] on div "VIEW Button" at bounding box center [343, 176] width 34 height 9
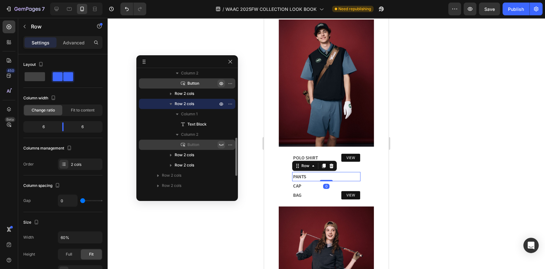
click at [223, 144] on icon "button" at bounding box center [221, 144] width 5 height 5
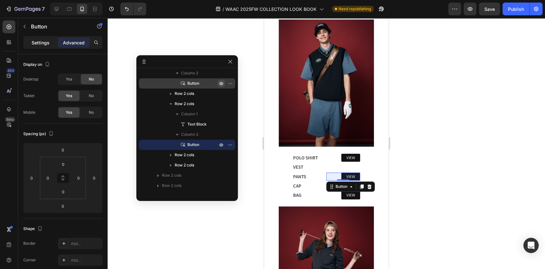
click at [40, 41] on p "Settings" at bounding box center [41, 42] width 18 height 7
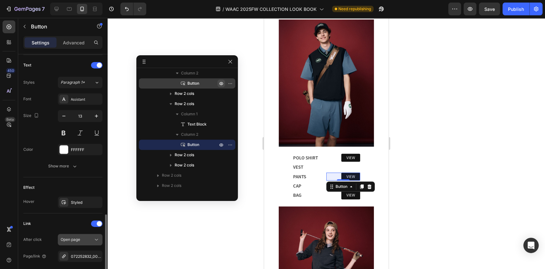
scroll to position [256, 0]
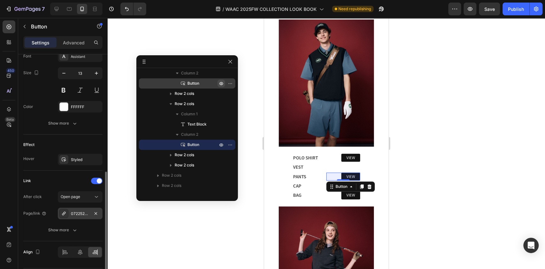
click at [77, 211] on div "072252832_0032" at bounding box center [80, 214] width 19 height 6
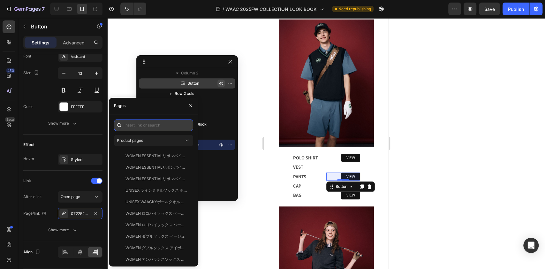
click at [134, 124] on input "text" at bounding box center [153, 124] width 79 height 11
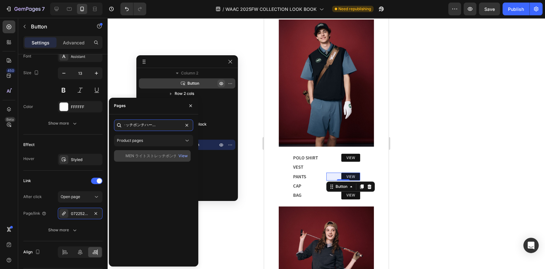
type input "ライトストレッチポンチハーフパンツ ブルー"
click at [145, 152] on div "MEN ライトストレッチポンチハーフパンツ ブルー View" at bounding box center [152, 155] width 77 height 11
click at [235, 209] on div at bounding box center [327, 143] width 438 height 251
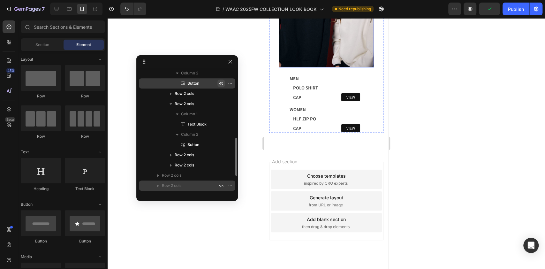
scroll to position [1065, 0]
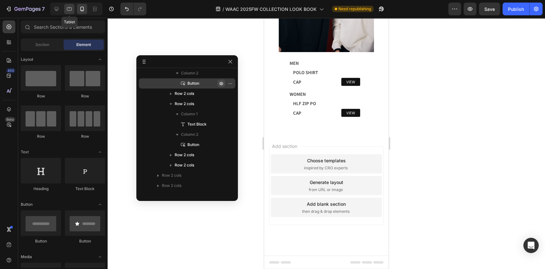
click at [72, 6] on icon at bounding box center [69, 9] width 6 height 6
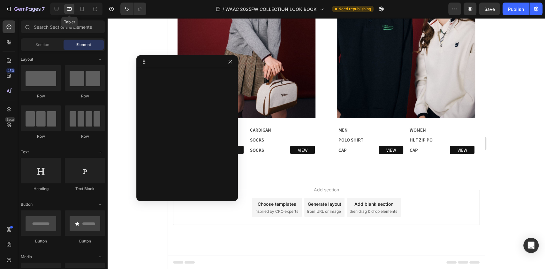
scroll to position [716, 0]
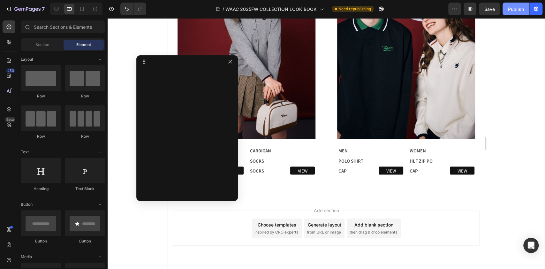
click at [508, 6] on button "Publish" at bounding box center [516, 9] width 27 height 13
